Goal: Task Accomplishment & Management: Manage account settings

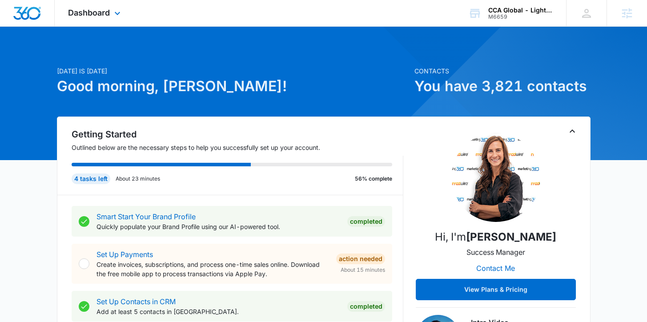
click at [109, 19] on div "Dashboard Apps Websites Forms CRM Email Social Content Ads Intelligence Files B…" at bounding box center [95, 13] width 81 height 26
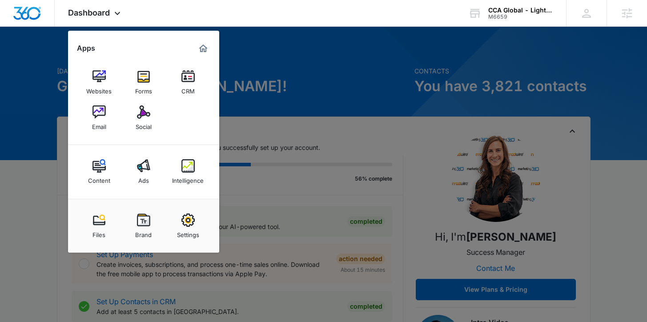
click at [283, 65] on div at bounding box center [323, 161] width 647 height 322
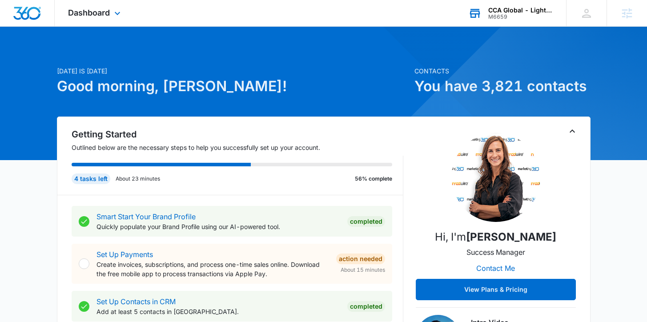
click at [519, 17] on div "M6659" at bounding box center [520, 17] width 65 height 6
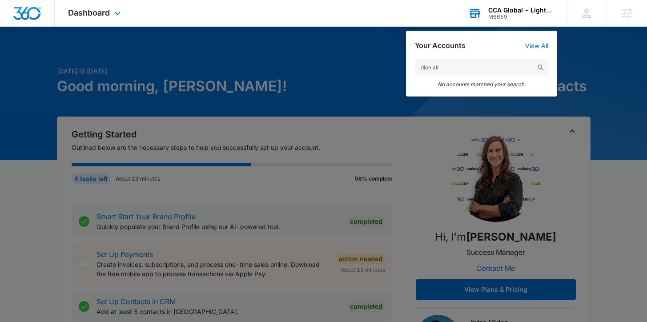
drag, startPoint x: 454, startPoint y: 73, endPoint x: 419, endPoint y: 71, distance: 34.3
click at [419, 71] on input "dion air" at bounding box center [481, 68] width 133 height 18
type input "d"
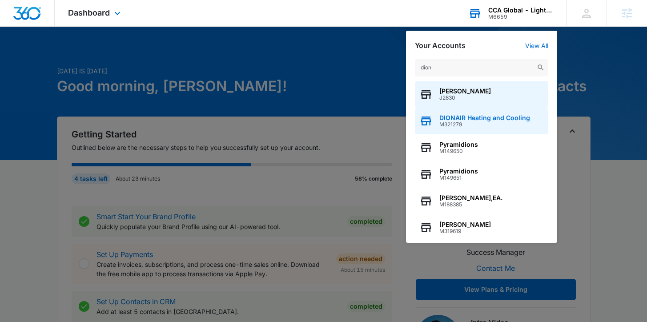
type input "dion"
click at [499, 124] on span "M321279" at bounding box center [484, 124] width 91 height 6
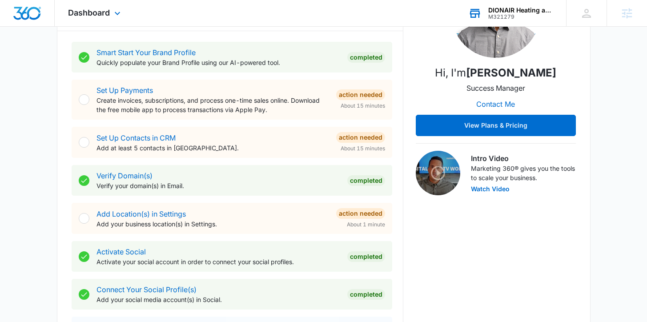
scroll to position [232, 0]
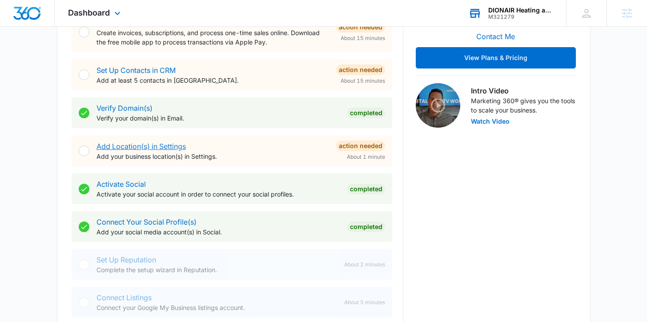
click at [173, 145] on link "Add Location(s) in Settings" at bounding box center [141, 146] width 89 height 9
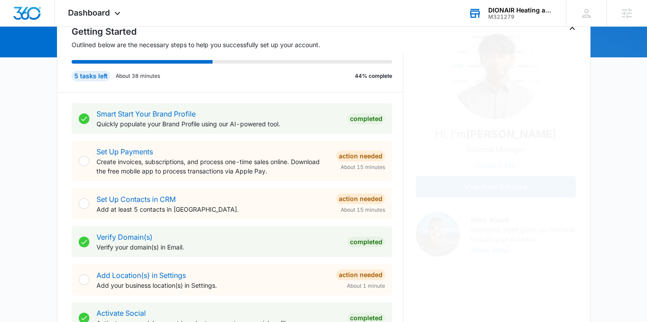
scroll to position [93, 0]
